Goal: Book appointment/travel/reservation

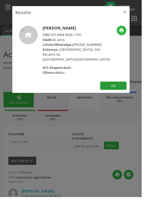
click at [137, 99] on button "OK" at bounding box center [124, 94] width 29 height 9
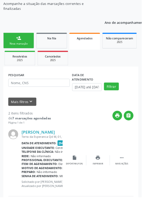
scroll to position [67, 0]
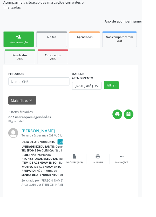
click at [17, 45] on div "Nova marcação" at bounding box center [21, 47] width 26 height 4
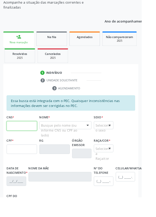
click at [25, 138] on input "text" at bounding box center [23, 138] width 33 height 10
type input "702 1057 3805 5691"
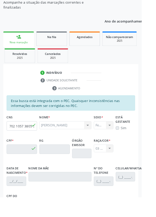
type input "122.487.584-21"
type input "[DATE]"
type input "[PERSON_NAME]"
type input "[PHONE_NUMBER]"
type input "06"
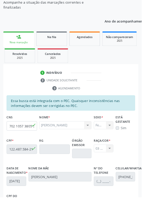
scroll to position [122, 0]
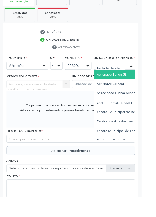
scroll to position [125, 0]
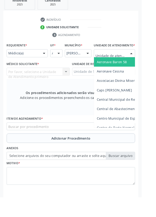
click at [49, 61] on div at bounding box center [49, 59] width 8 height 9
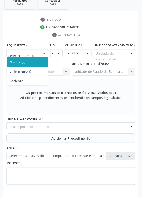
click at [36, 89] on span "Paciente" at bounding box center [30, 89] width 45 height 10
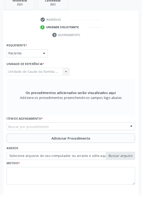
scroll to position [123, 0]
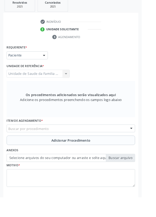
click at [66, 140] on div "Buscar por procedimento" at bounding box center [77, 141] width 141 height 9
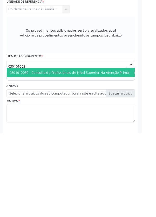
type input "0301010030"
click at [127, 151] on span "0301010030 - Consulta de Profissionais de Nível Superior Na Atenção Primária ([…" at bounding box center [95, 150] width 168 height 5
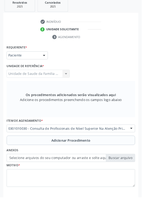
click at [85, 153] on span "Adicionar Procedimento" at bounding box center [77, 154] width 43 height 5
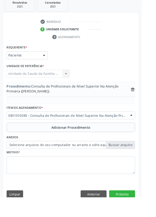
scroll to position [109, 0]
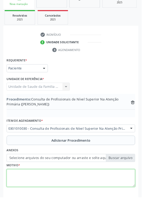
click at [58, 197] on textarea at bounding box center [77, 197] width 141 height 20
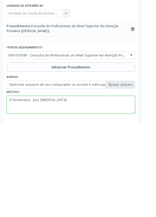
type textarea "À fisioterapia. Just, [MEDICAL_DATA]."
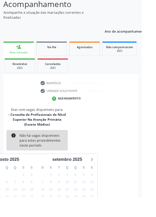
scroll to position [51, 0]
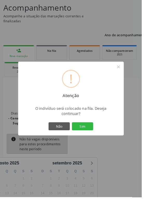
click at [102, 144] on button "Sim" at bounding box center [90, 139] width 23 height 9
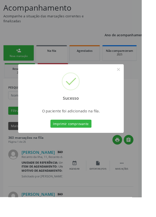
scroll to position [0, 0]
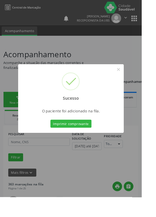
click at [79, 141] on button "Imprimir comprovante" at bounding box center [77, 136] width 45 height 9
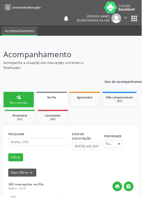
click at [56, 118] on link "Na fila" at bounding box center [57, 110] width 34 height 19
click at [95, 109] on span "Agendados" at bounding box center [92, 107] width 17 height 4
click at [101, 111] on link "Agendados" at bounding box center [93, 109] width 34 height 17
